Goal: Task Accomplishment & Management: Manage account settings

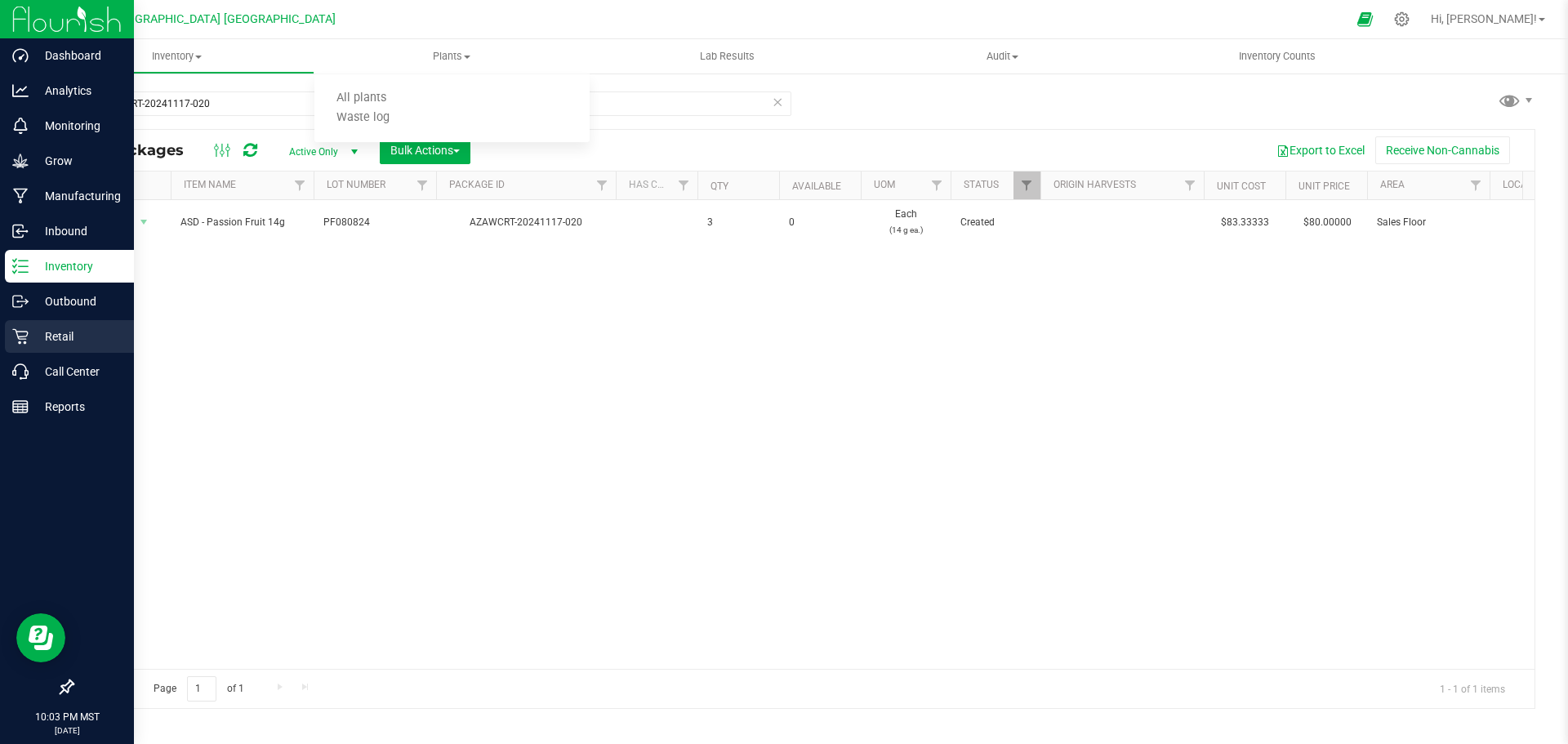
click at [27, 354] on link "Retail" at bounding box center [67, 338] width 134 height 35
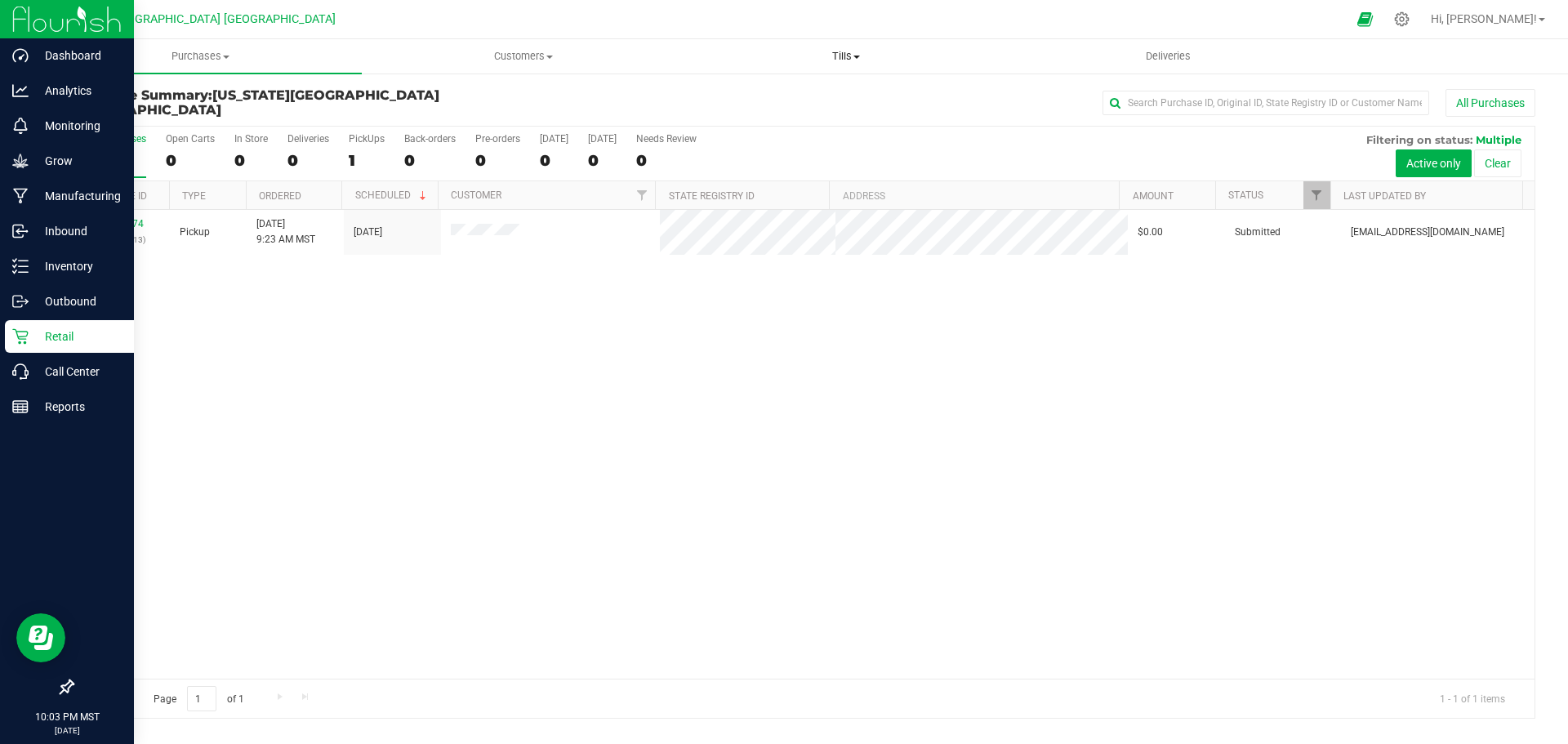
click at [851, 55] on span "Tills" at bounding box center [846, 56] width 321 height 15
click at [789, 98] on span "Manage tills" at bounding box center [740, 98] width 110 height 14
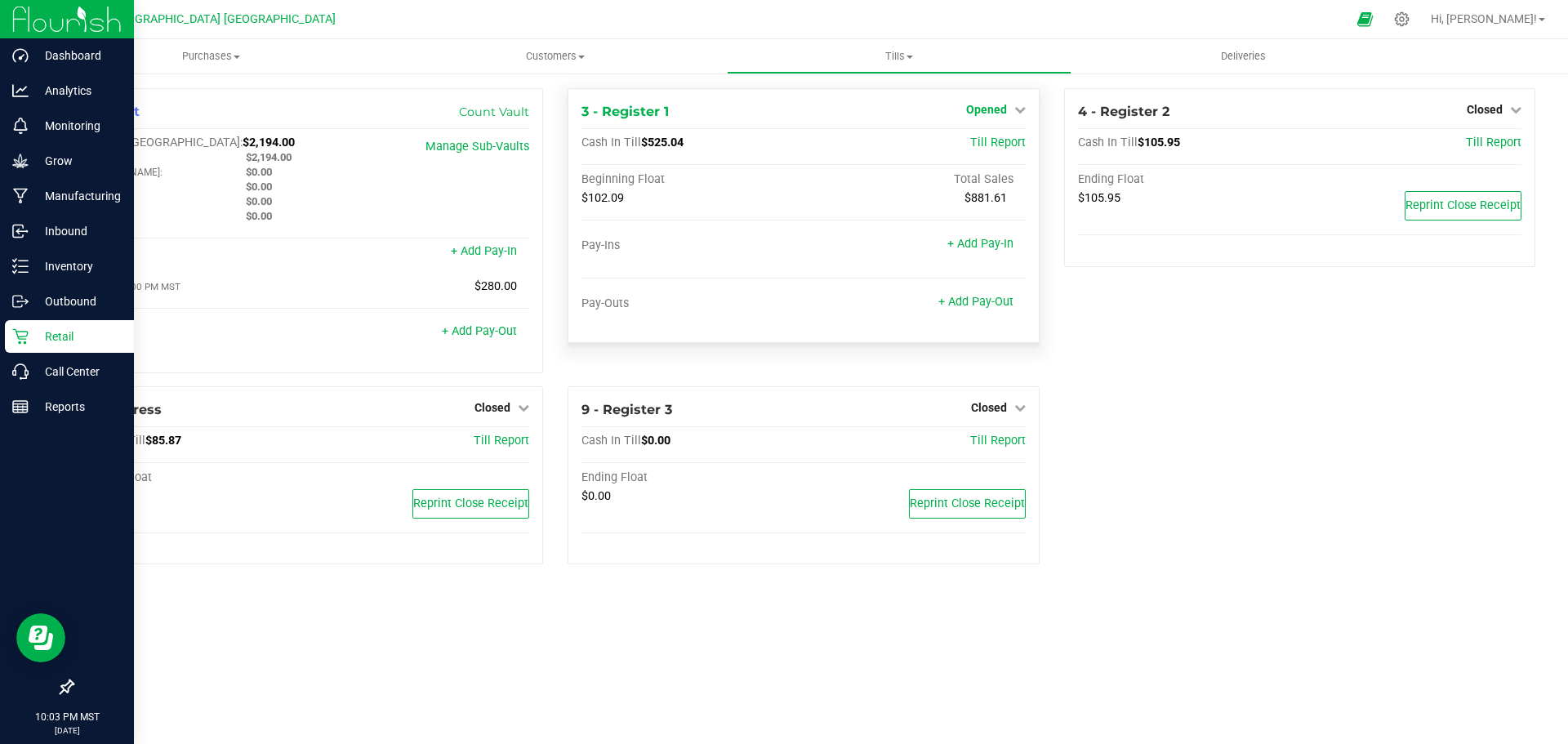
click at [1005, 107] on span "Opened" at bounding box center [986, 109] width 41 height 13
click at [1000, 145] on link "Close Till" at bounding box center [988, 144] width 44 height 13
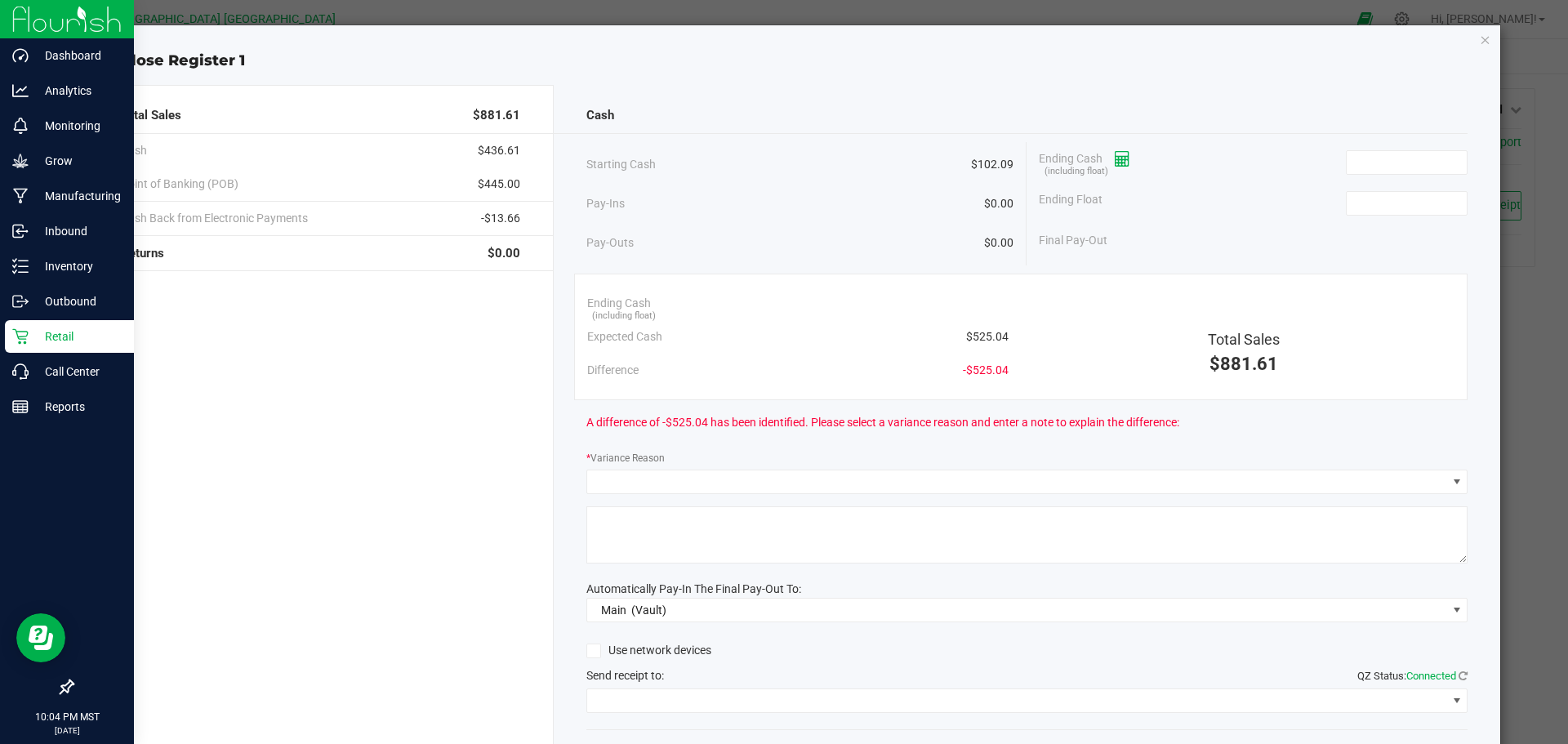
click at [1120, 163] on icon at bounding box center [1122, 159] width 15 height 12
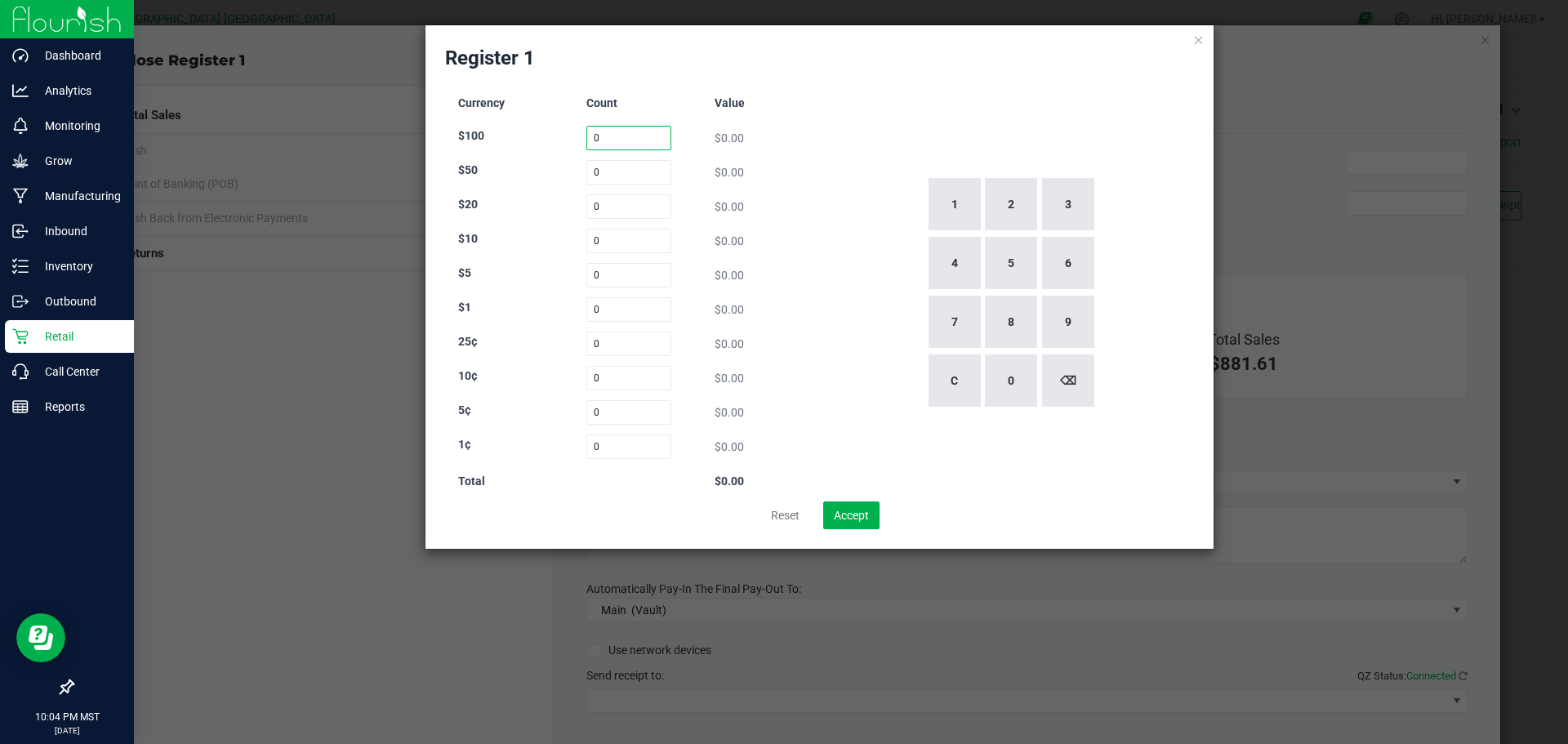
click at [606, 136] on input "0" at bounding box center [629, 138] width 86 height 25
type input "1"
type input "2"
type input "0"
type input "10"
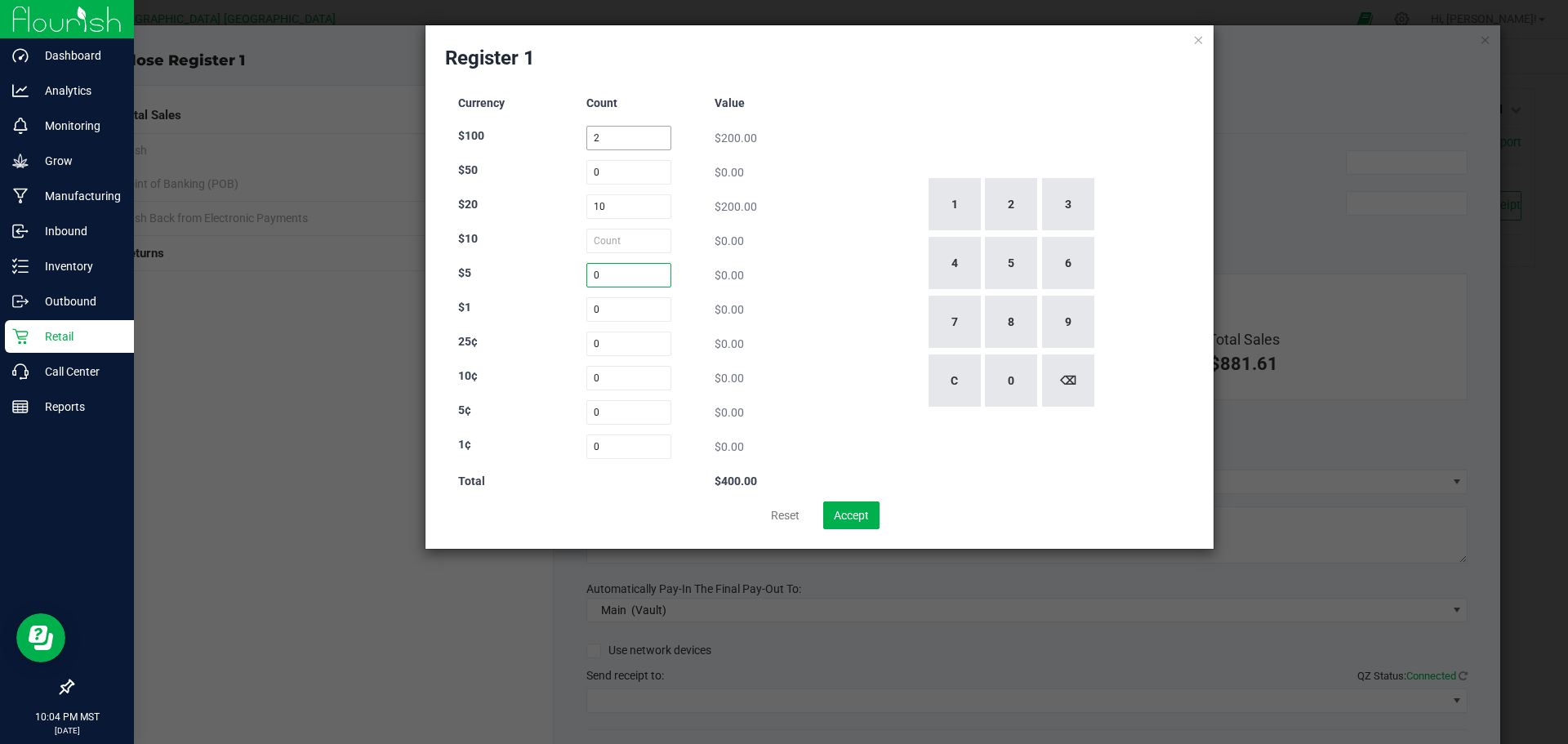
type input "0"
type input "19"
type input "17"
type input "35"
type input "41"
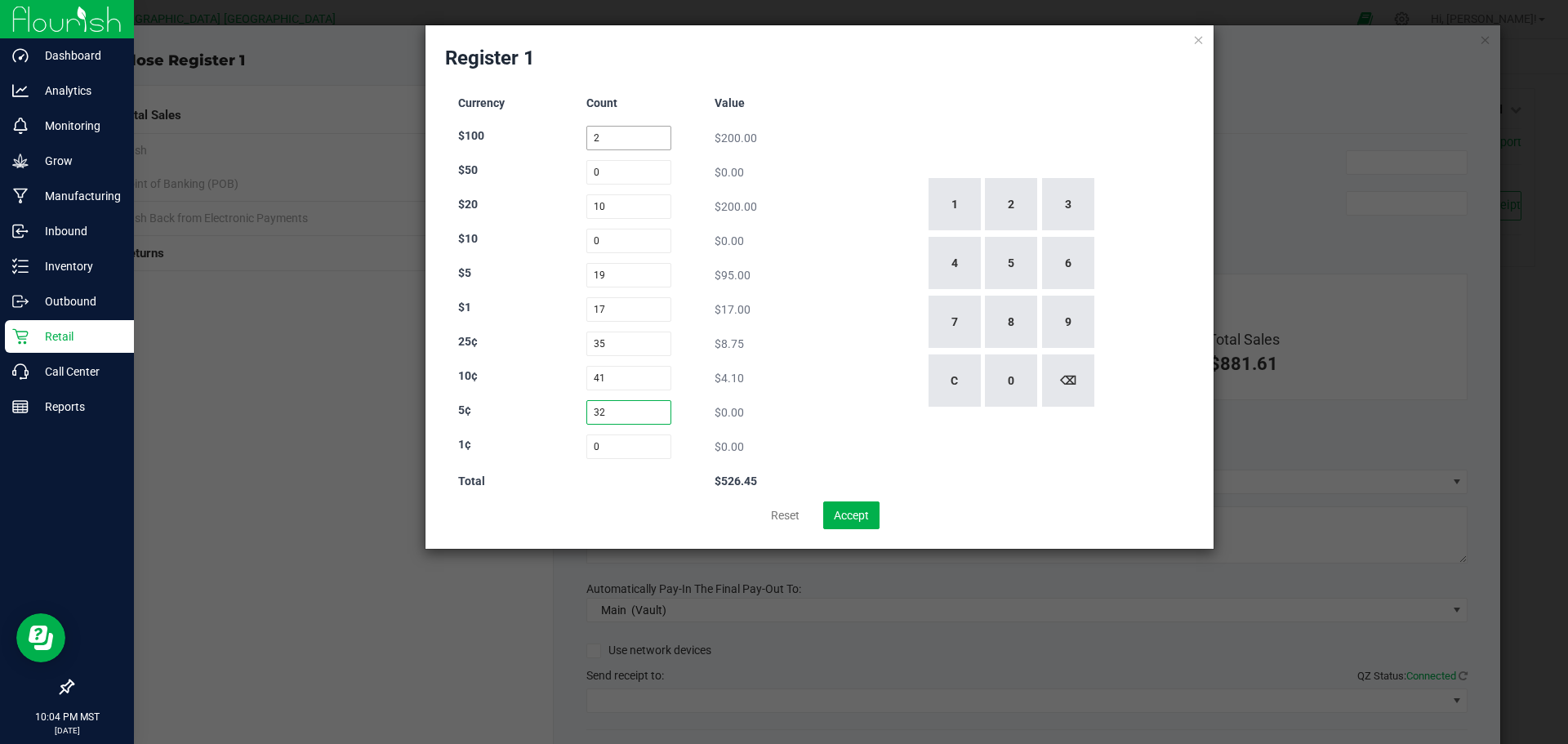
type input "32"
type input "141"
click at [618, 306] on input "17" at bounding box center [629, 309] width 86 height 25
type input "15"
click at [854, 264] on div "1 2 3 4 5 6 7 8 9 C 0 ⌫" at bounding box center [1010, 293] width 368 height 418
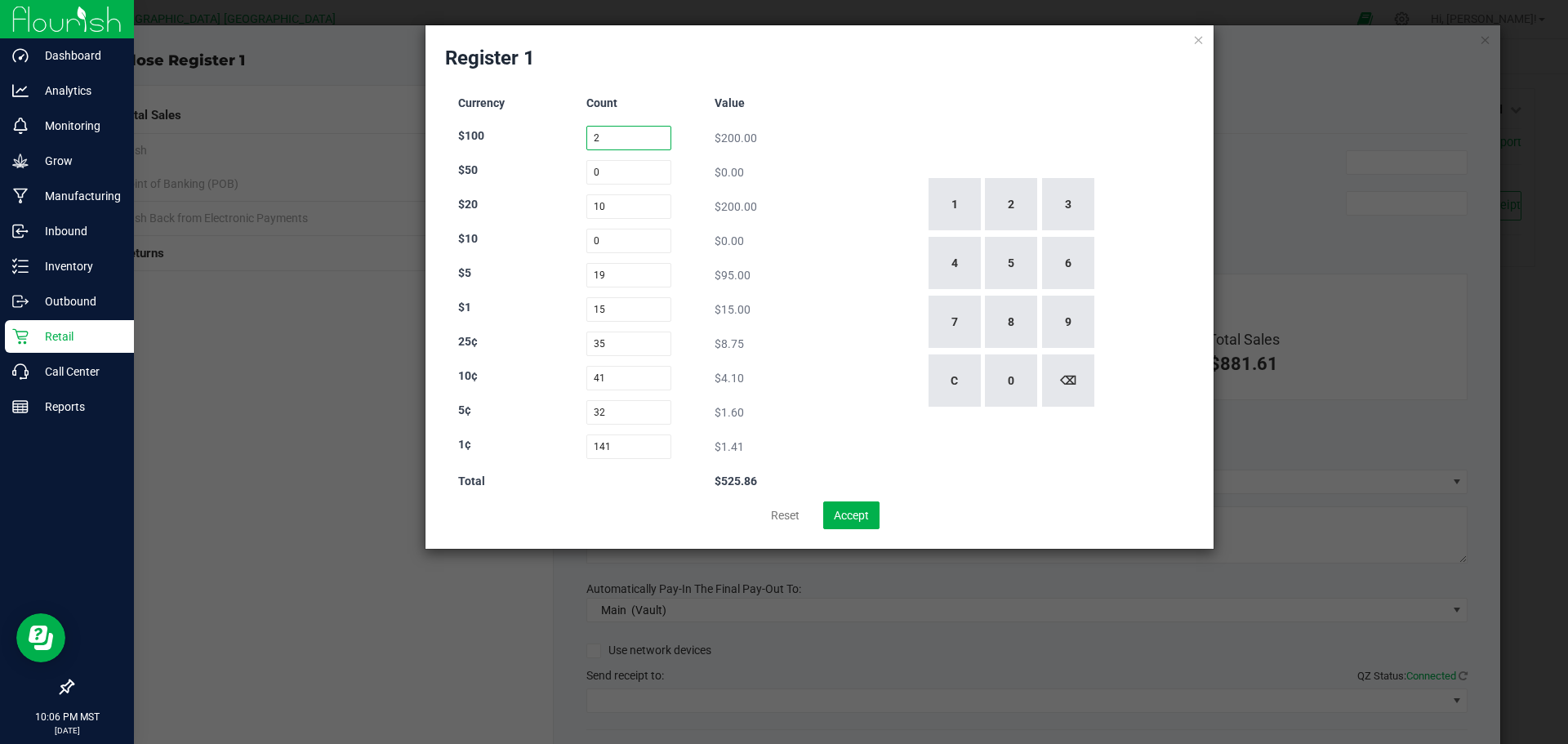
click at [631, 143] on input "2" at bounding box center [629, 138] width 86 height 25
click at [630, 208] on input "10" at bounding box center [629, 207] width 86 height 25
type input "0"
type input "1"
click at [644, 278] on input "19" at bounding box center [629, 276] width 86 height 25
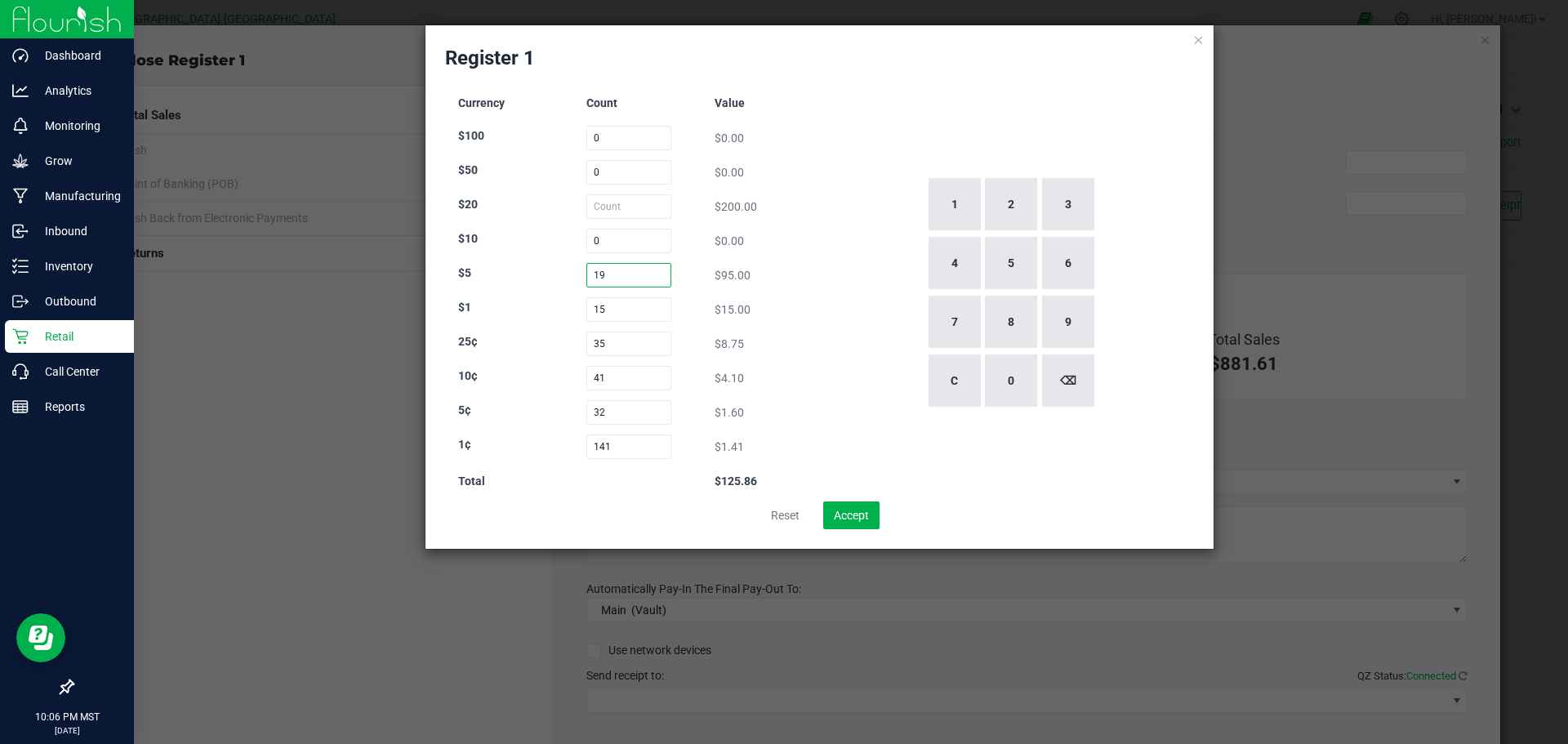
type input "0"
type input "19"
click at [623, 201] on input "0" at bounding box center [629, 207] width 86 height 25
type input "10"
click at [608, 143] on input "0" at bounding box center [629, 138] width 86 height 25
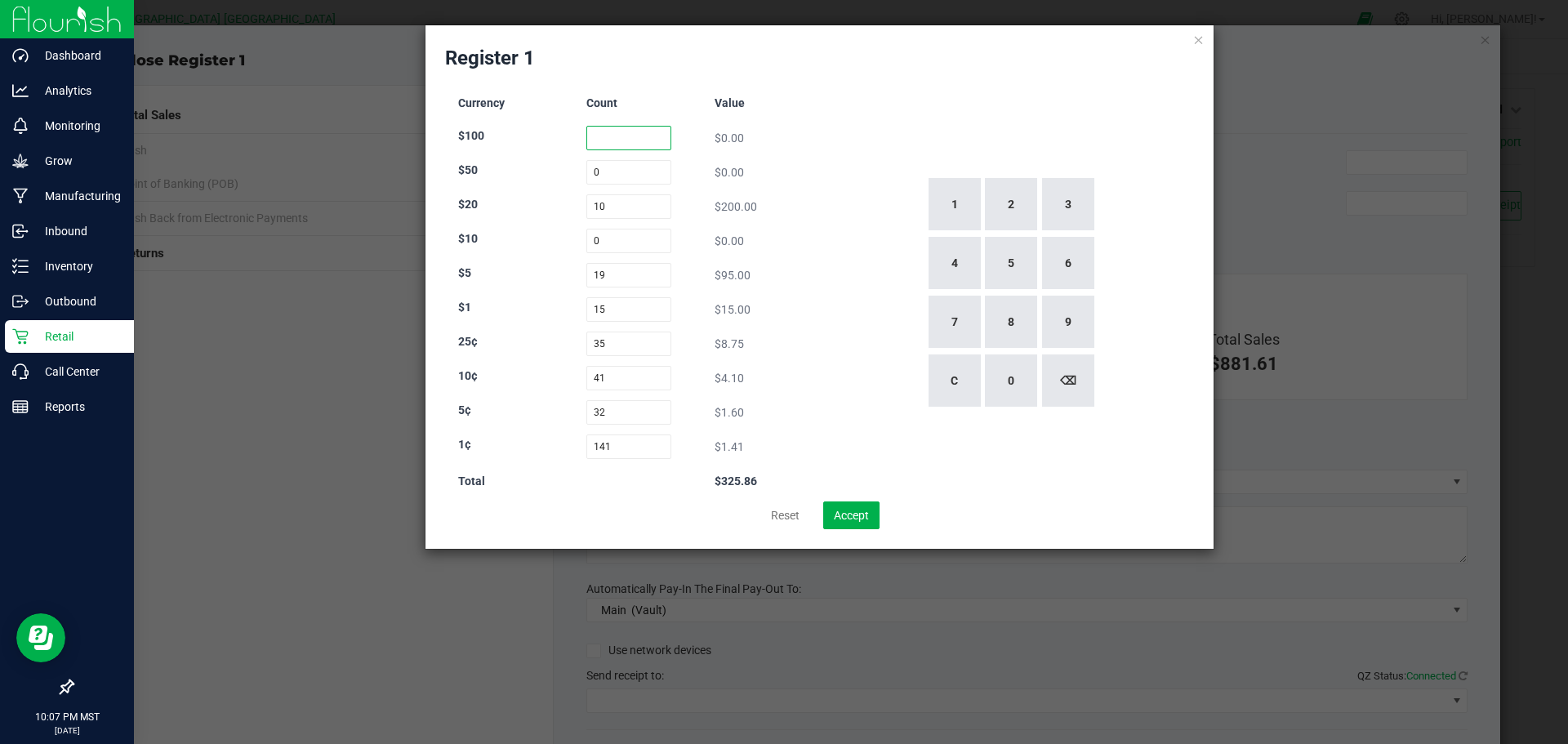
type input "2"
click at [851, 516] on button "Accept" at bounding box center [851, 514] width 57 height 27
type input "$525.86"
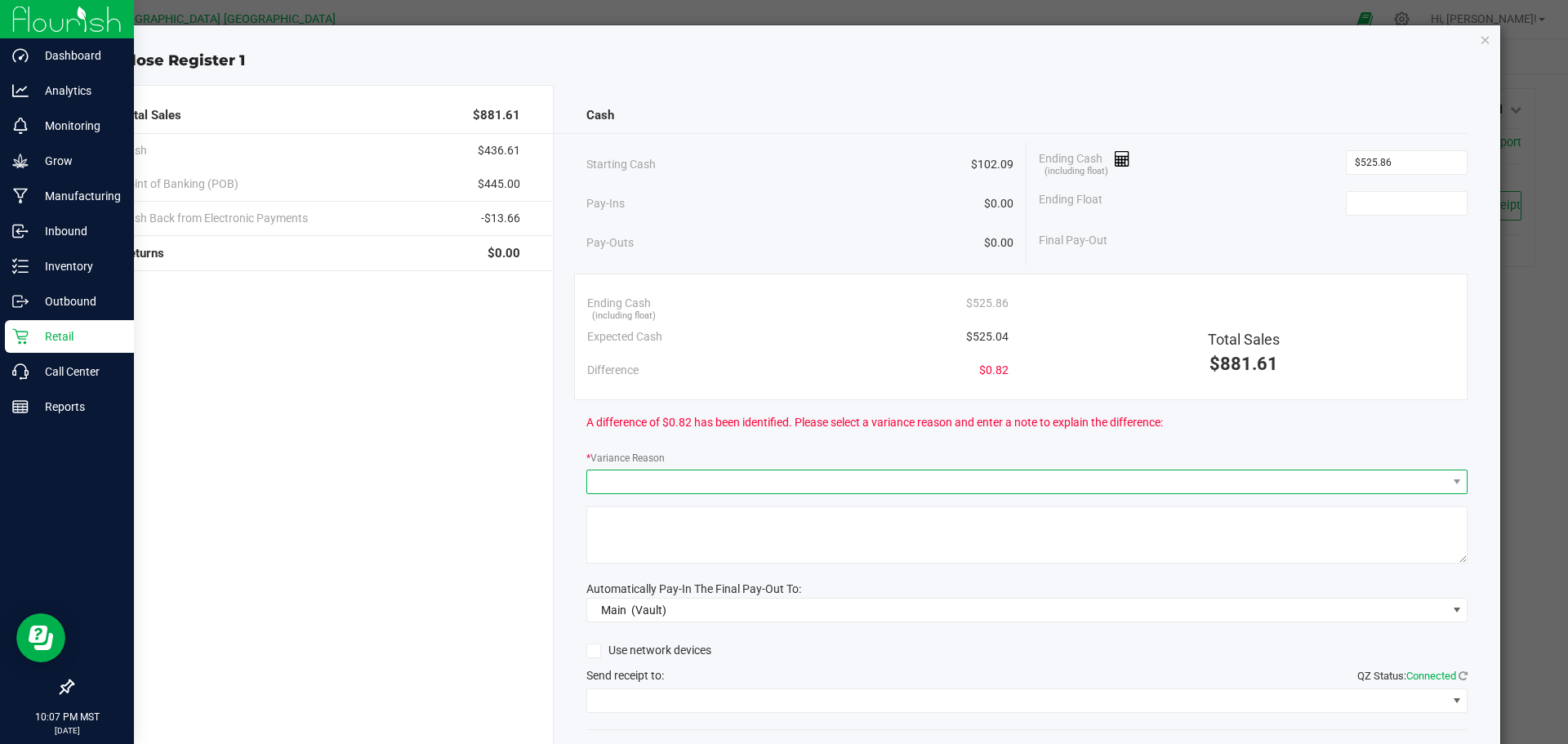
click at [757, 478] on span at bounding box center [1017, 482] width 860 height 23
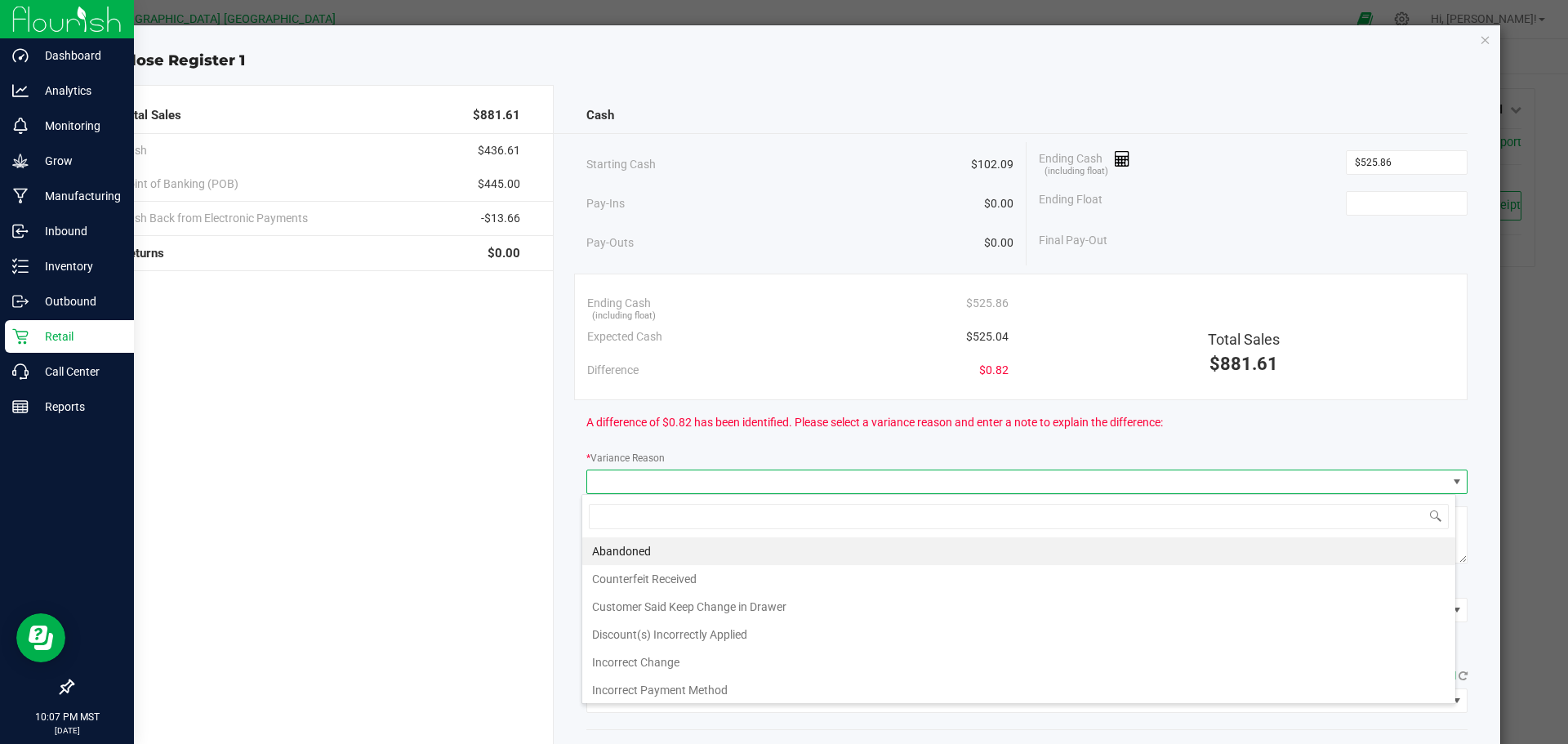
scroll to position [25, 874]
click at [761, 618] on li "Customer Said Keep Change in Drawer" at bounding box center [1019, 607] width 873 height 27
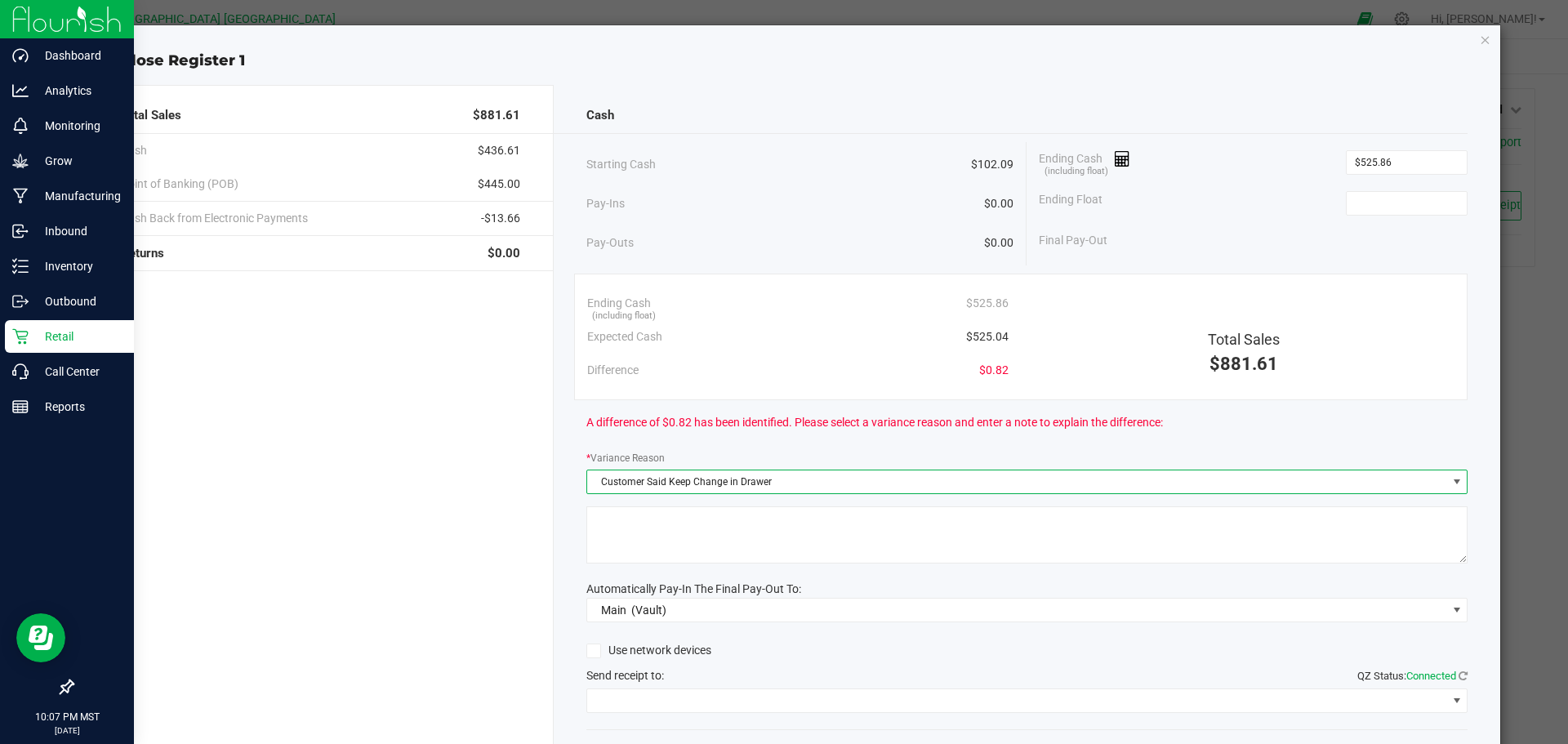
click at [780, 522] on textarea at bounding box center [1027, 535] width 882 height 57
type textarea "0.82 cents over"
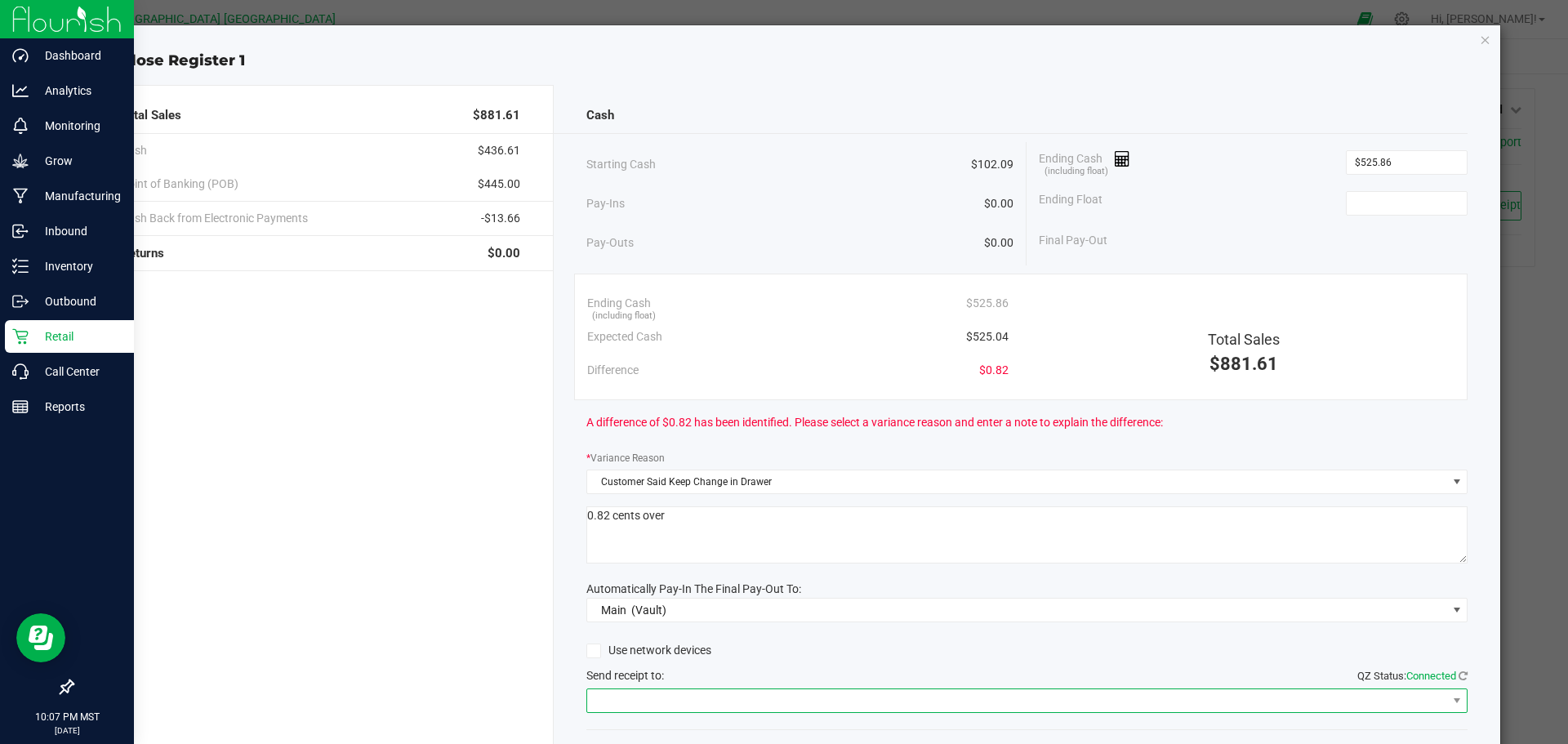
click at [705, 701] on span at bounding box center [1017, 701] width 860 height 23
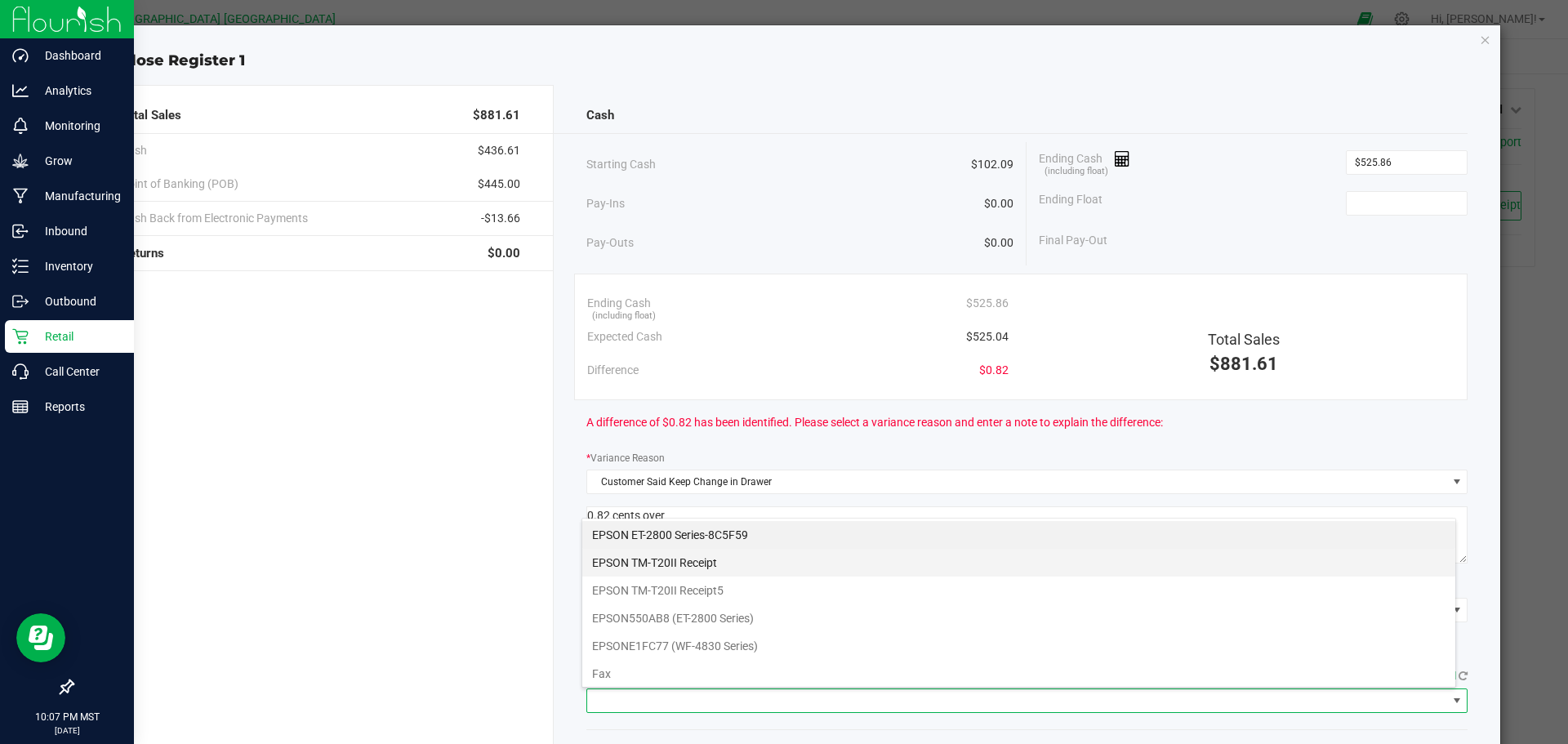
click at [754, 572] on Receipt "EPSON TM-T20II Receipt" at bounding box center [1019, 562] width 873 height 27
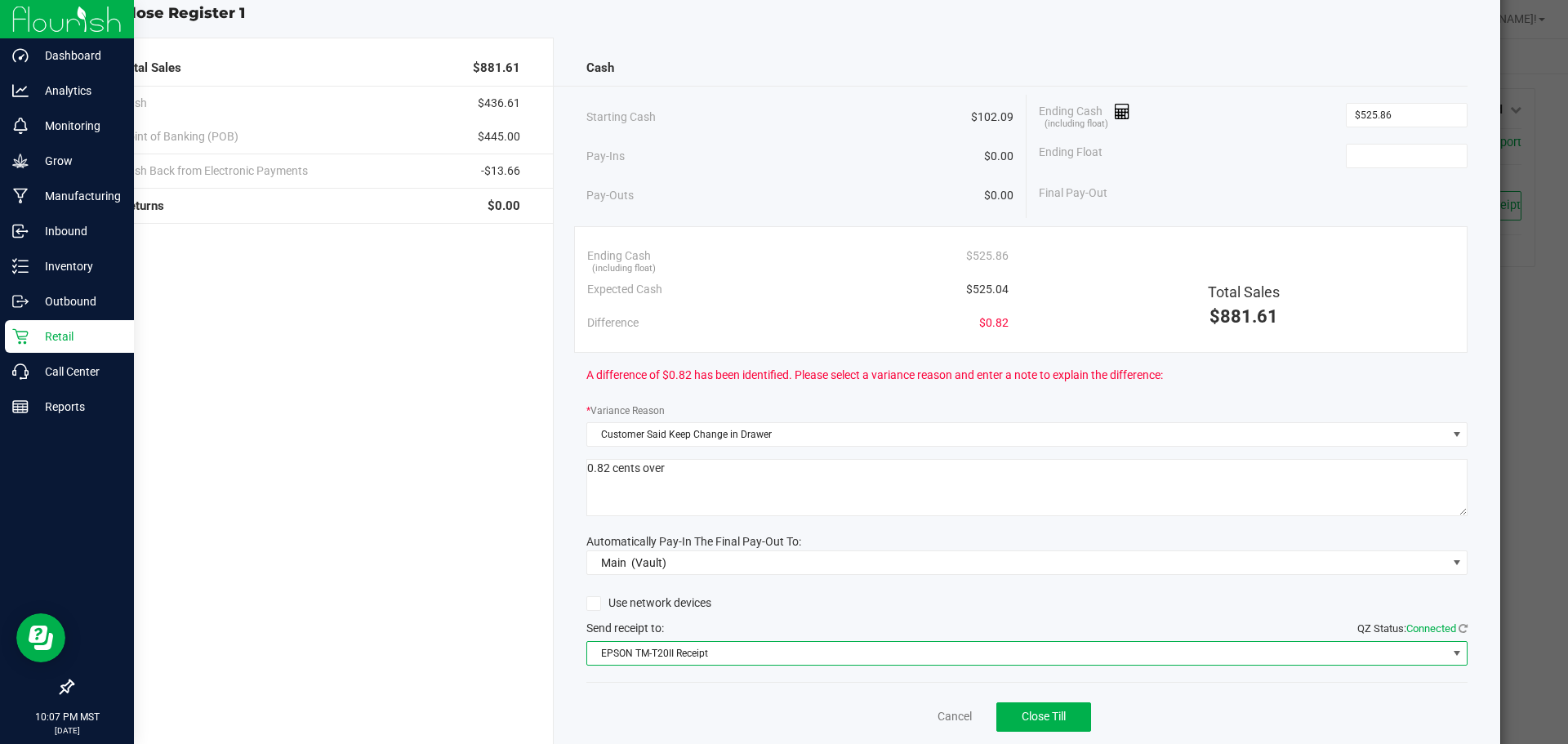
scroll to position [102, 0]
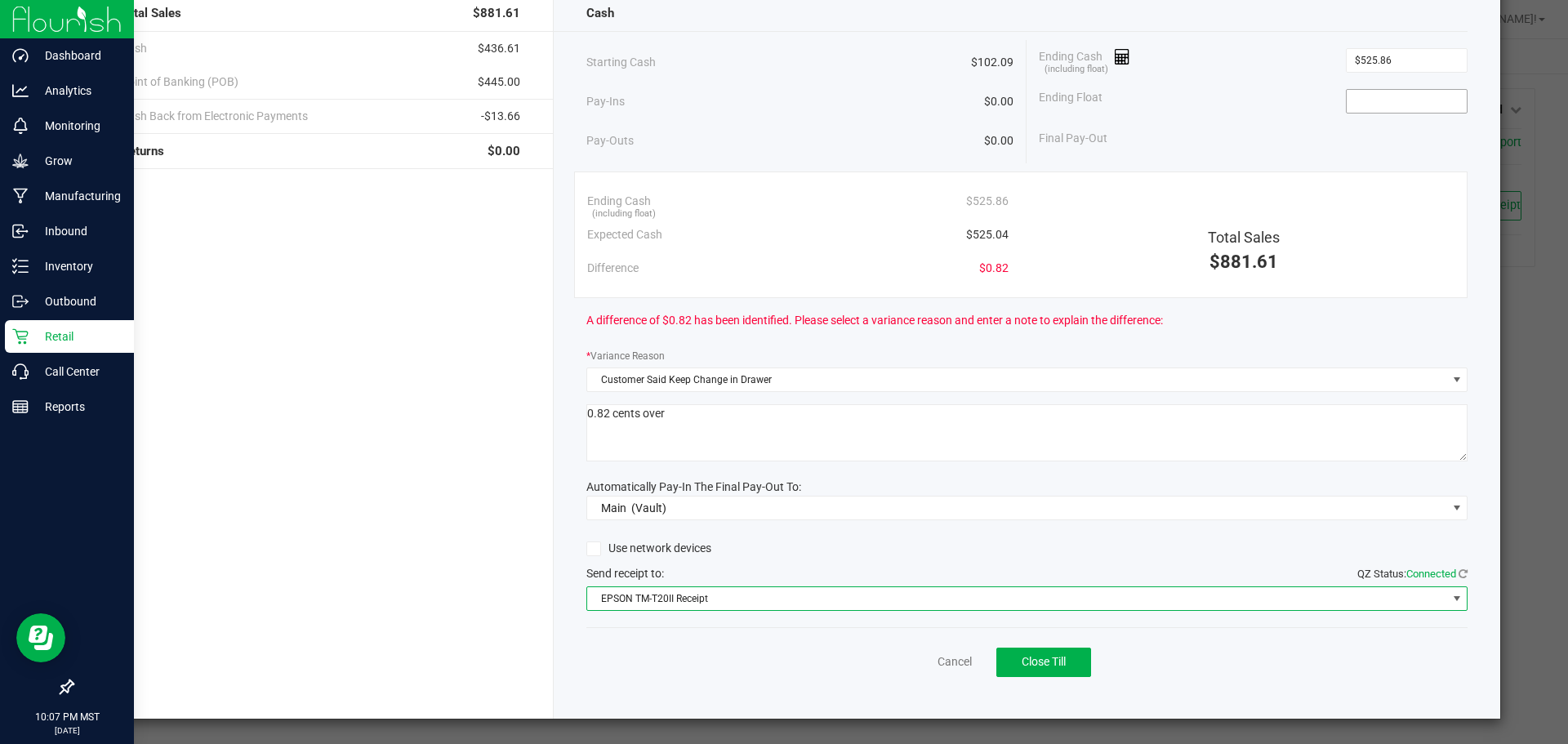
click at [1408, 98] on input at bounding box center [1407, 101] width 120 height 23
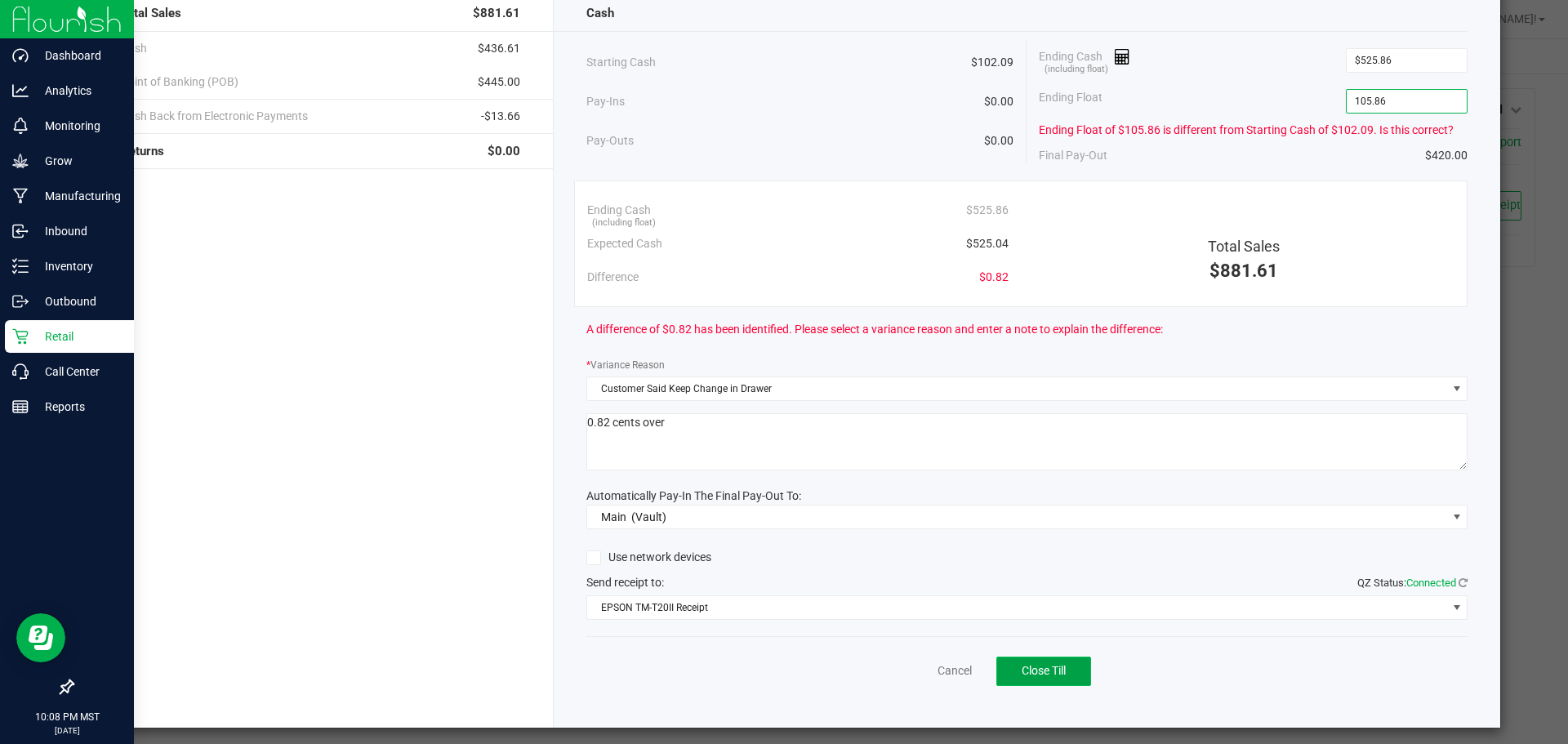
click at [1047, 681] on button "Close Till" at bounding box center [1043, 670] width 95 height 29
type input "$105.86"
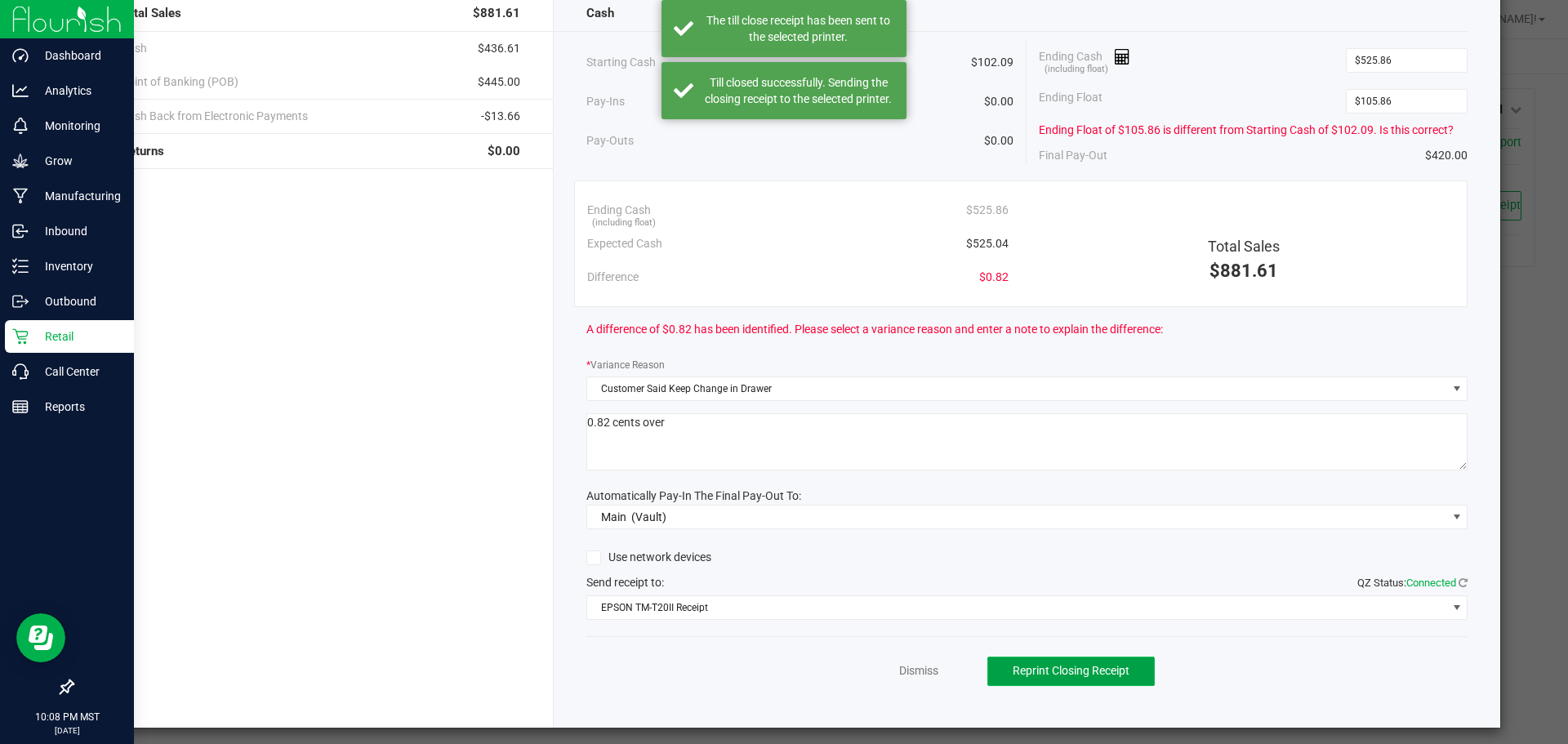
click at [1062, 676] on span "Reprint Closing Receipt" at bounding box center [1071, 670] width 117 height 13
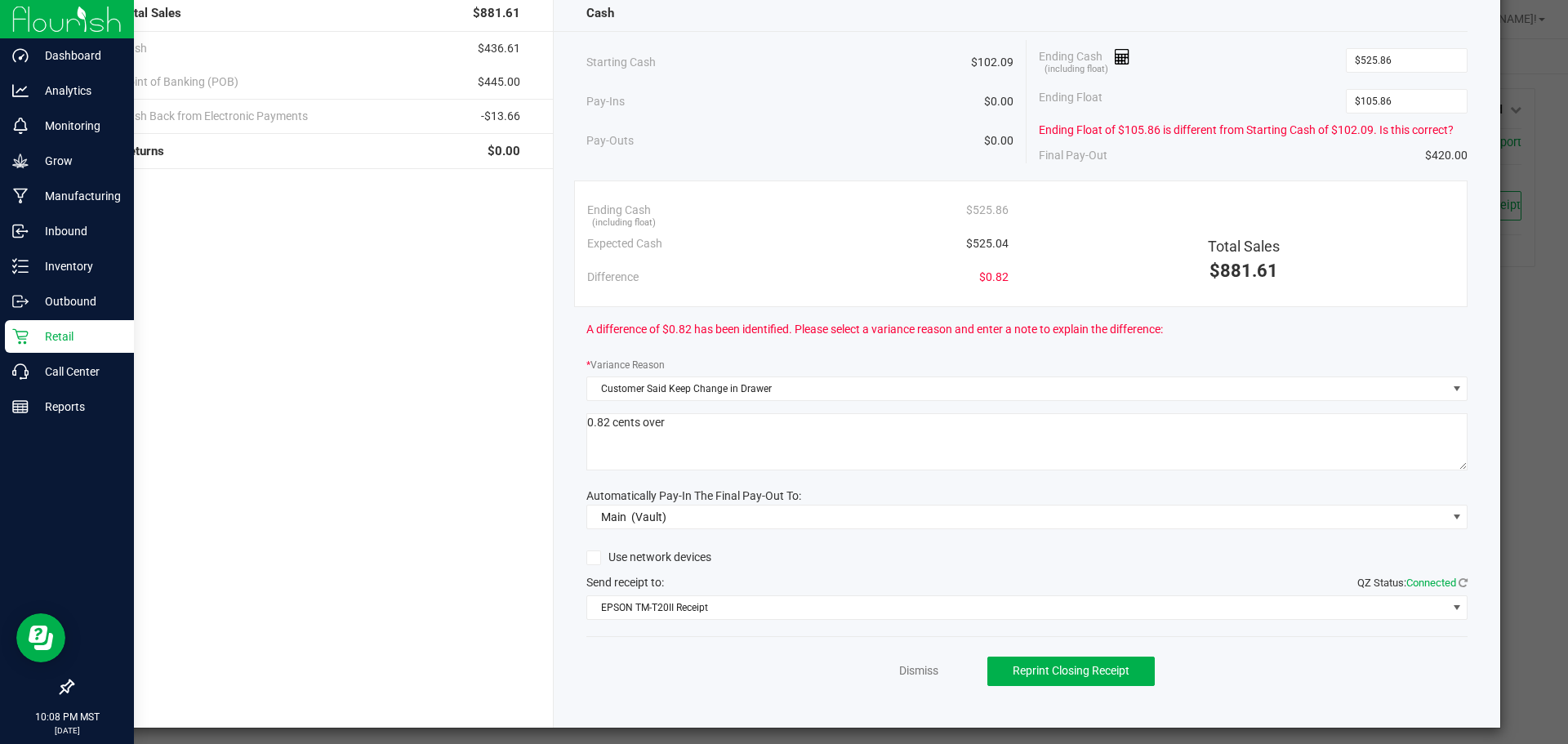
click at [905, 693] on div "Dismiss Reprint Closing Receipt" at bounding box center [1027, 667] width 882 height 63
click at [899, 676] on link "Dismiss" at bounding box center [919, 670] width 39 height 17
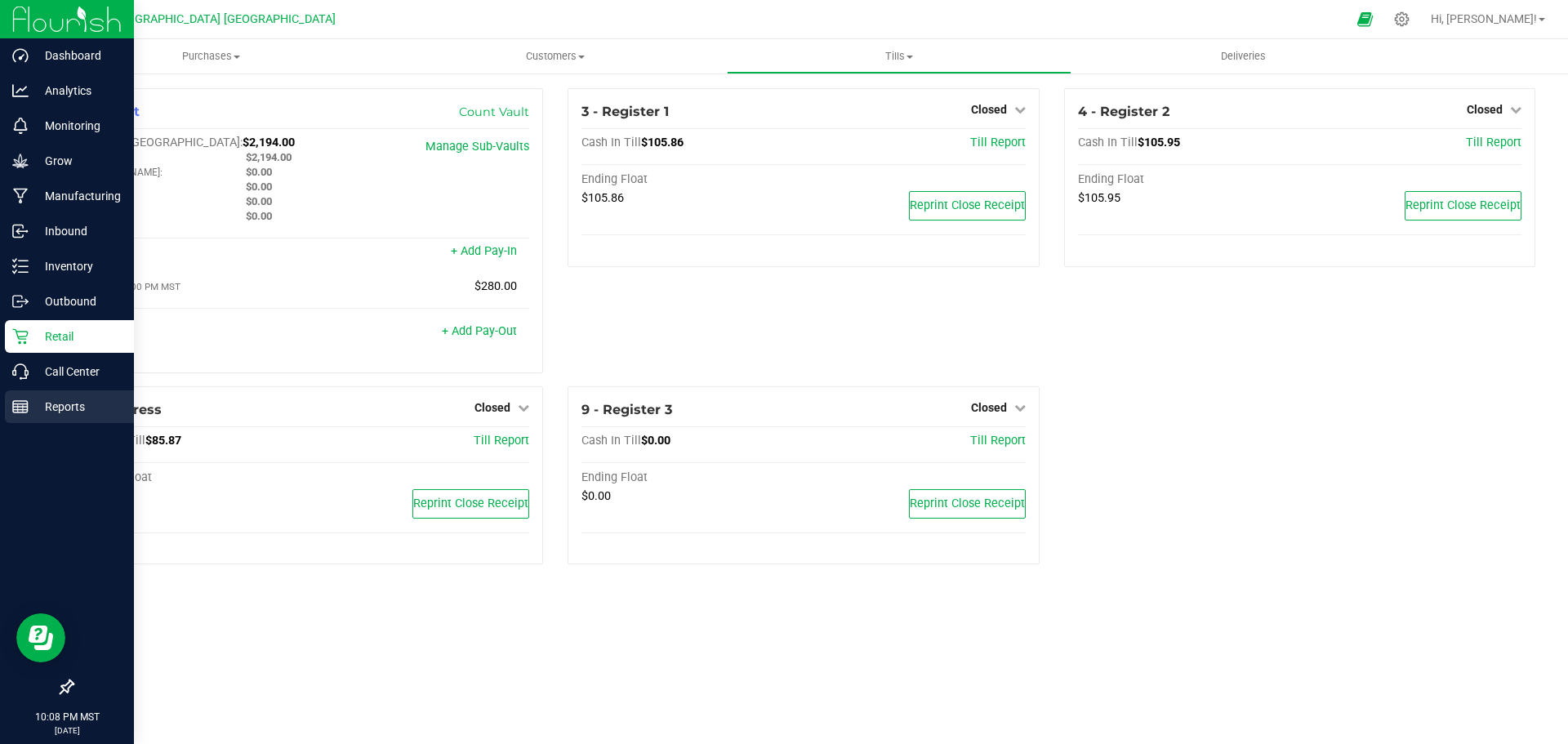
click at [12, 412] on icon at bounding box center [20, 406] width 16 height 16
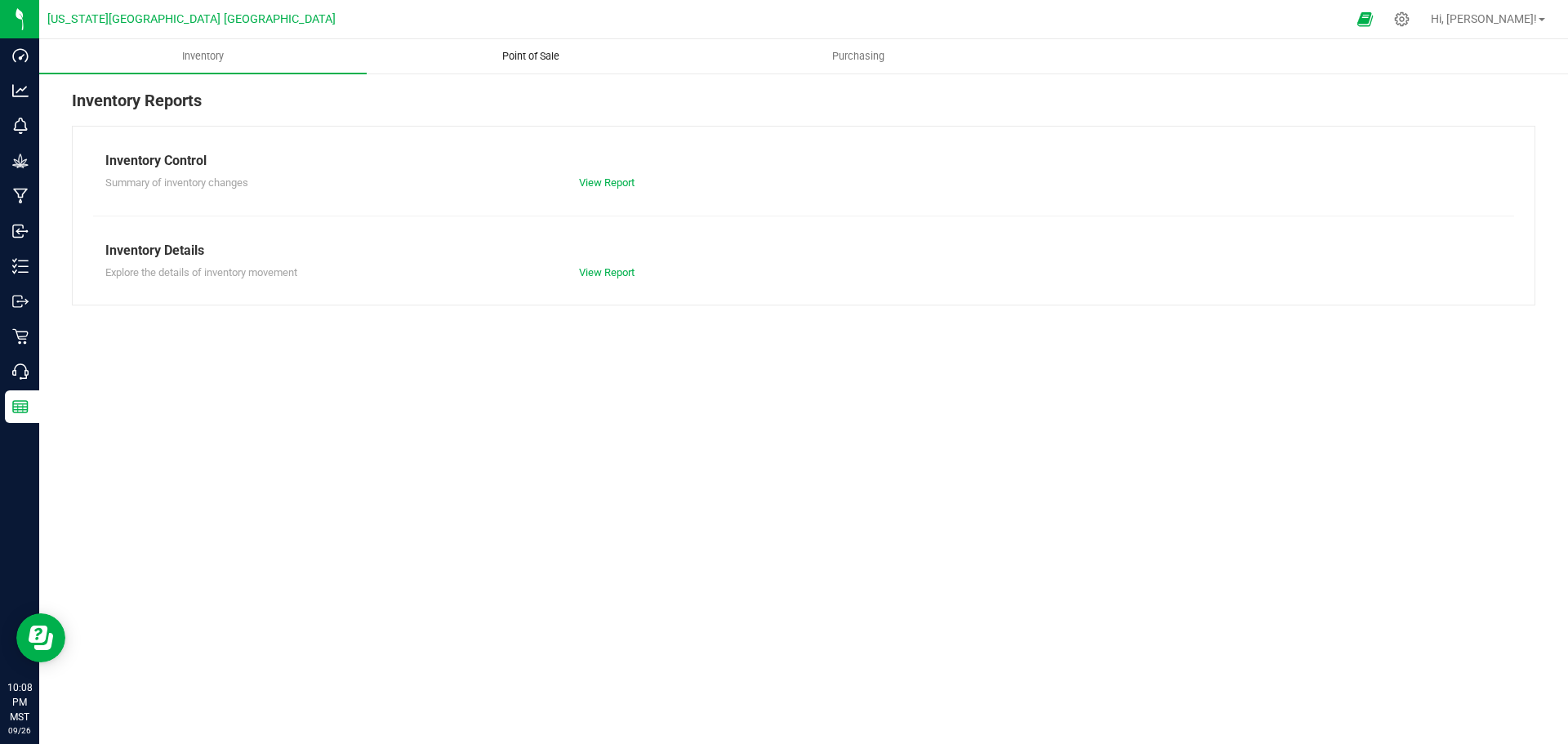
click at [541, 57] on span "Point of Sale" at bounding box center [530, 56] width 101 height 15
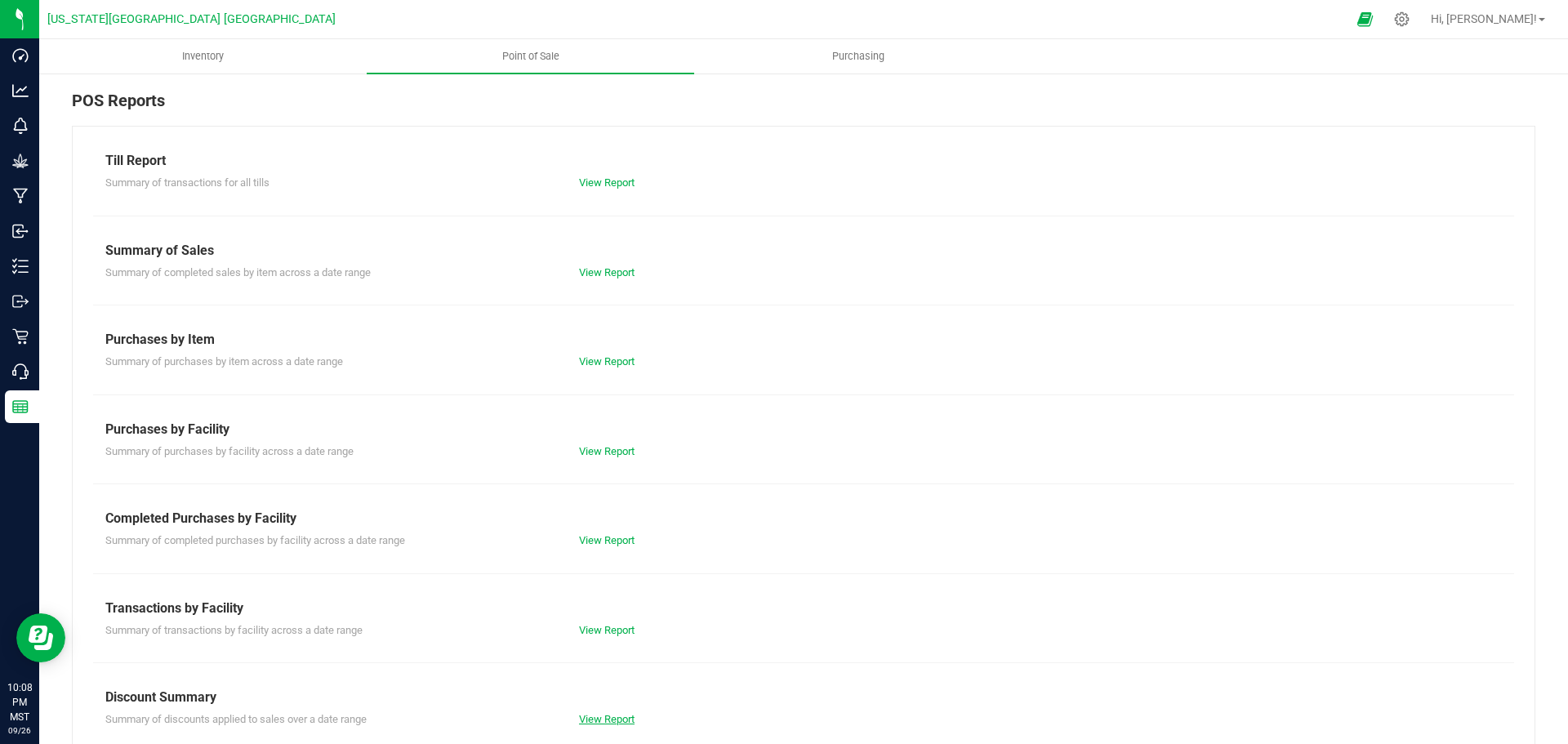
click at [599, 721] on link "View Report" at bounding box center [607, 719] width 56 height 12
